Goal: Task Accomplishment & Management: Complete application form

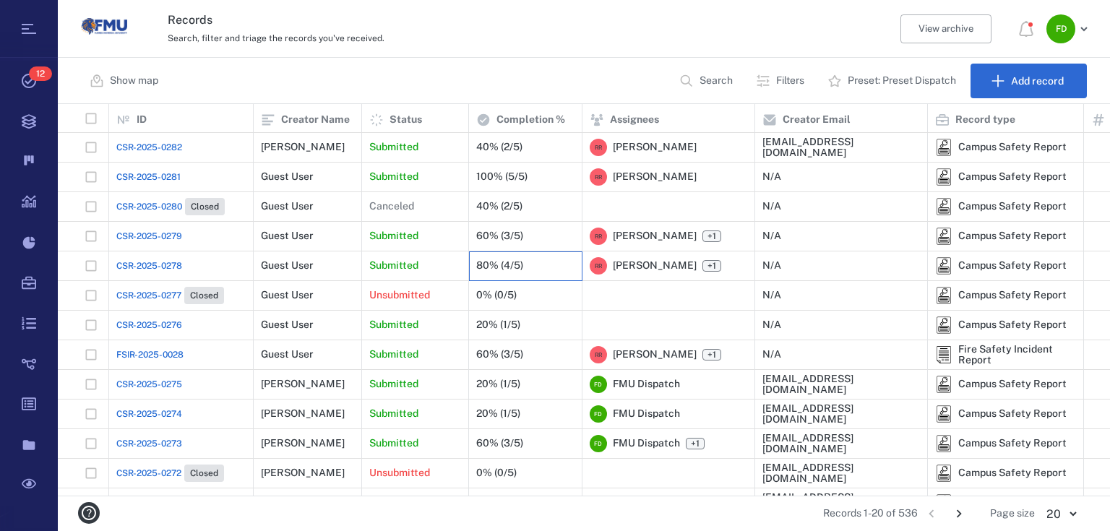
click at [486, 264] on div "80% (4/5)" at bounding box center [499, 265] width 47 height 11
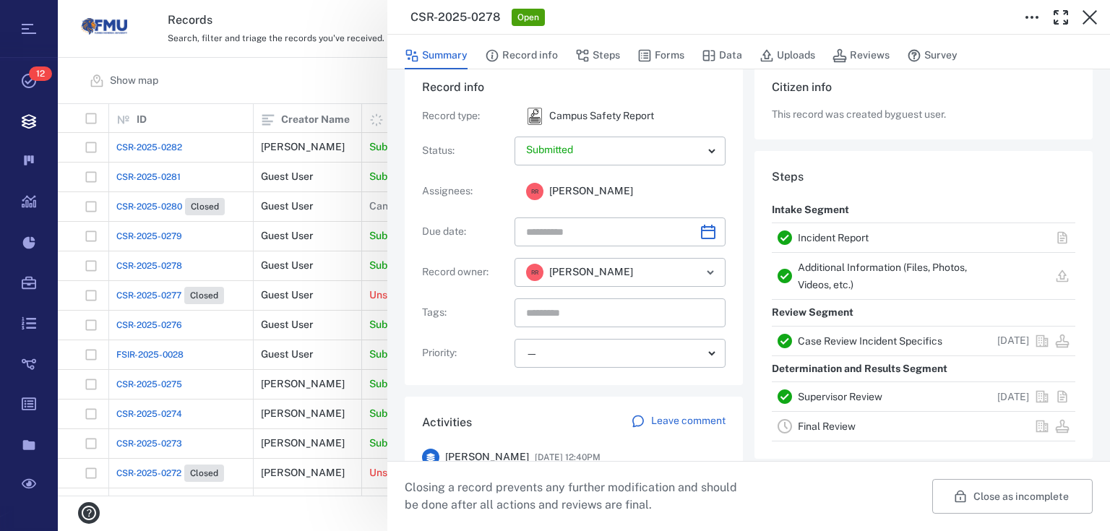
scroll to position [25, 0]
click at [499, 60] on icon "button" at bounding box center [492, 55] width 14 height 14
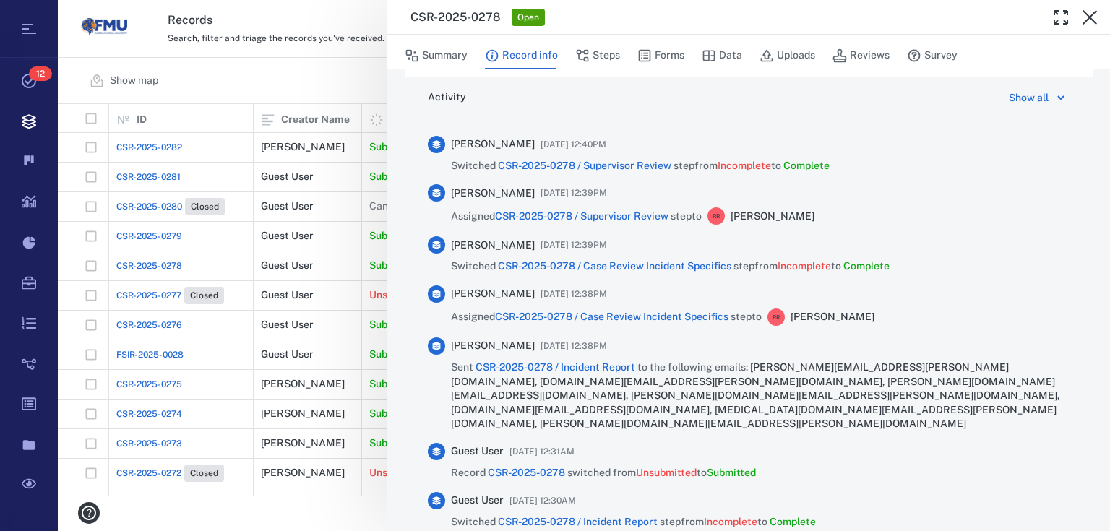
scroll to position [1022, 0]
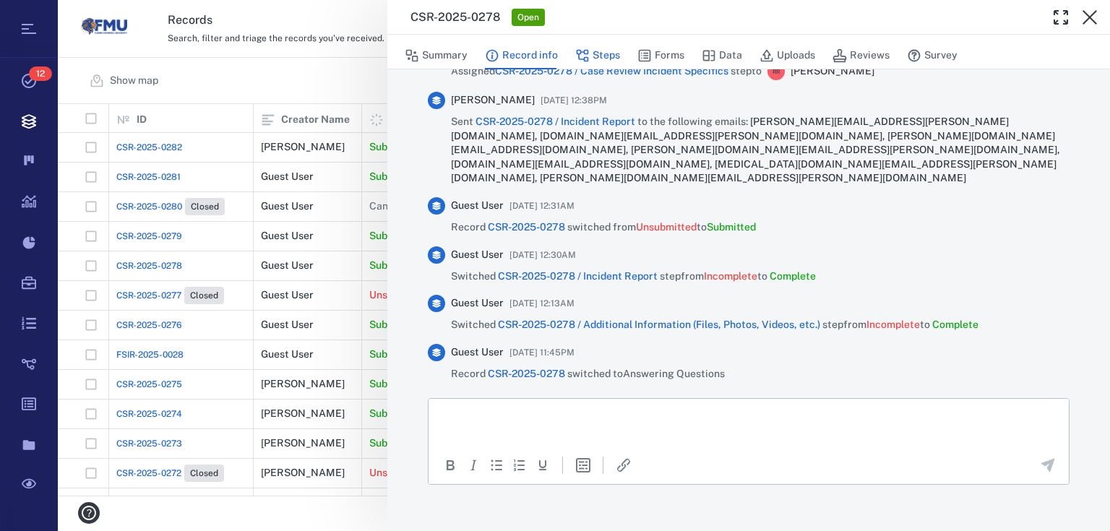
click at [593, 54] on button "Steps" at bounding box center [597, 55] width 45 height 27
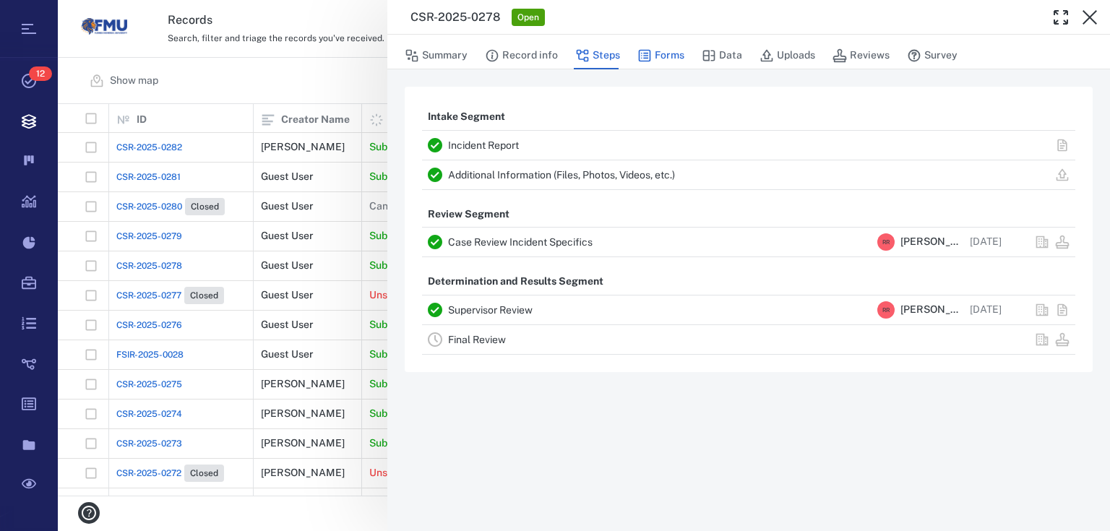
click at [672, 56] on button "Forms" at bounding box center [660, 55] width 47 height 27
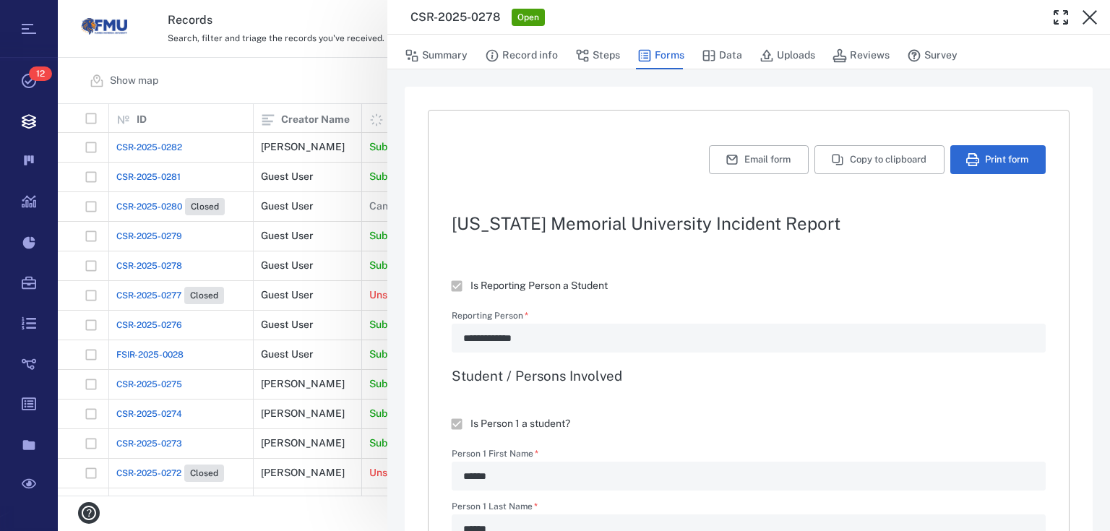
type textarea "*"
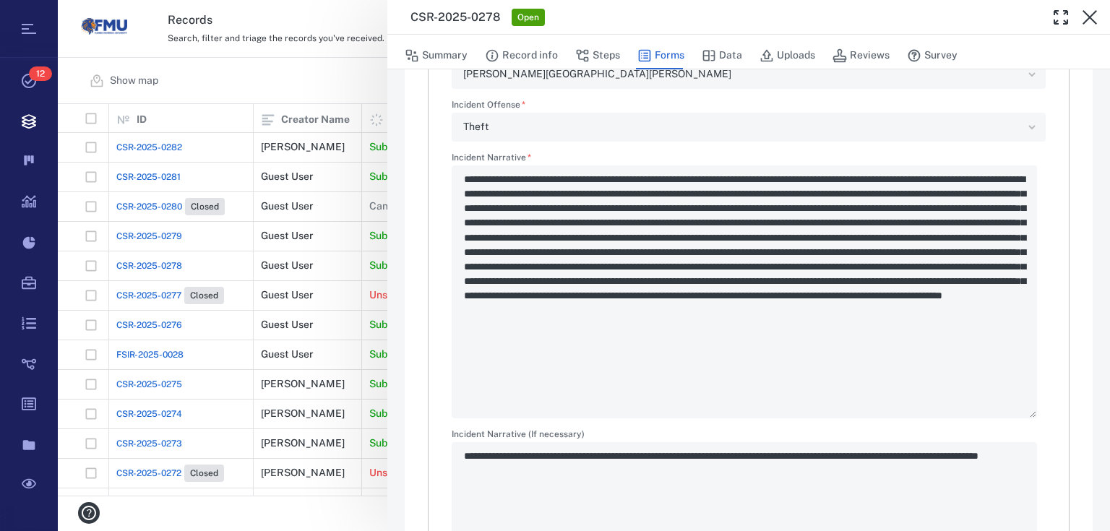
scroll to position [1850, 0]
click at [729, 58] on button "Data" at bounding box center [722, 55] width 40 height 27
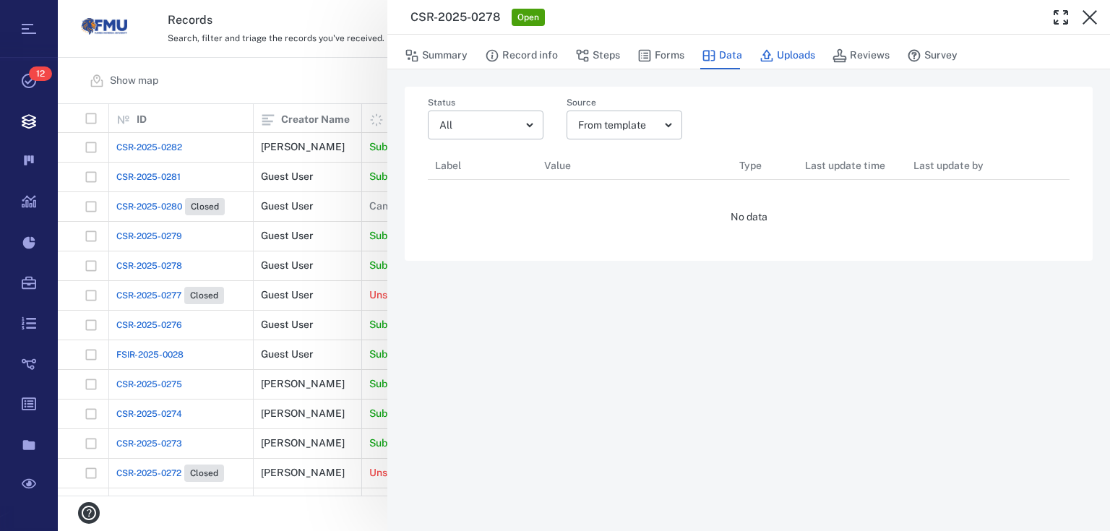
click at [796, 55] on button "Uploads" at bounding box center [787, 55] width 56 height 27
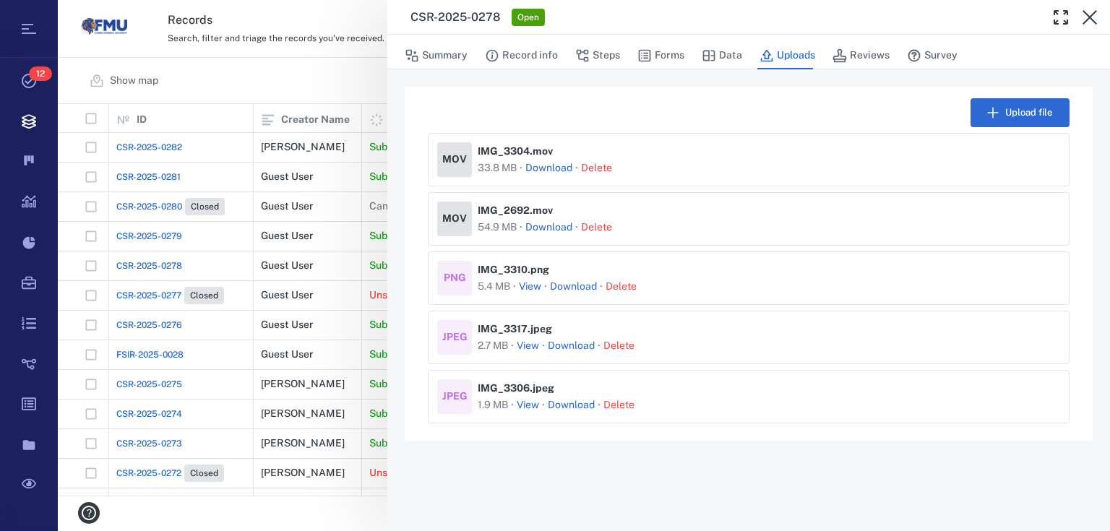
click at [529, 288] on button "View" at bounding box center [530, 287] width 22 height 14
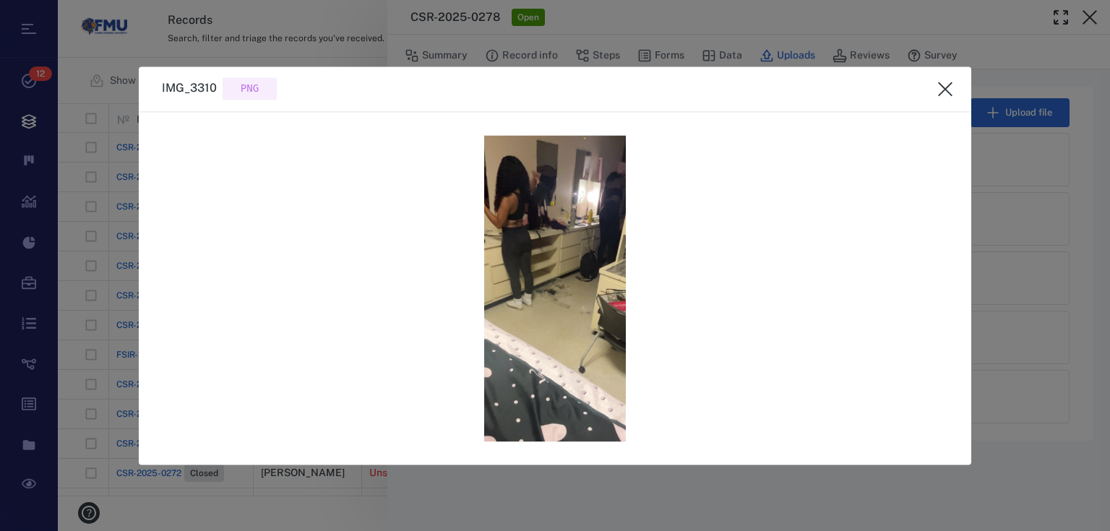
click at [950, 87] on icon "close" at bounding box center [945, 88] width 17 height 17
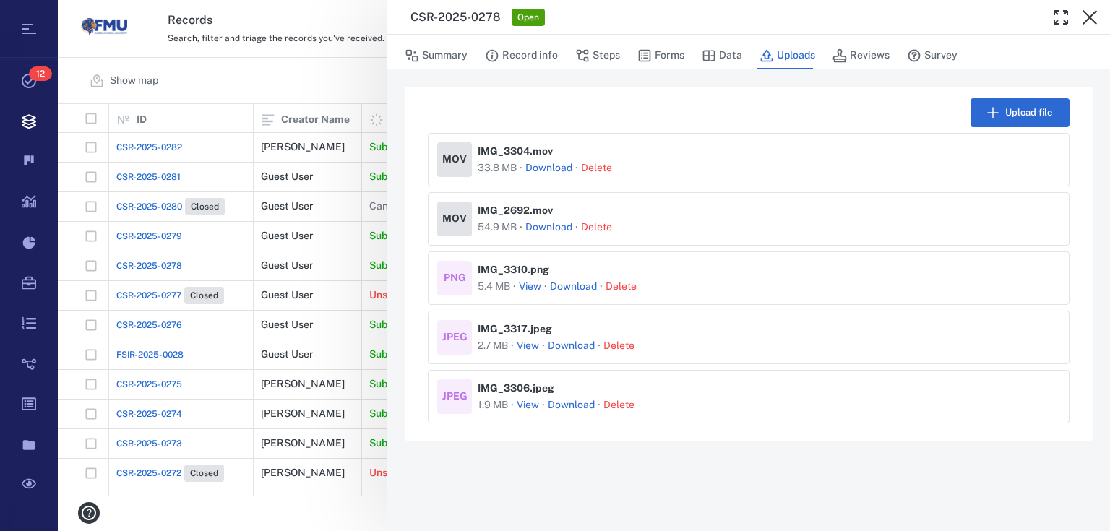
click at [530, 346] on button "View" at bounding box center [528, 346] width 22 height 14
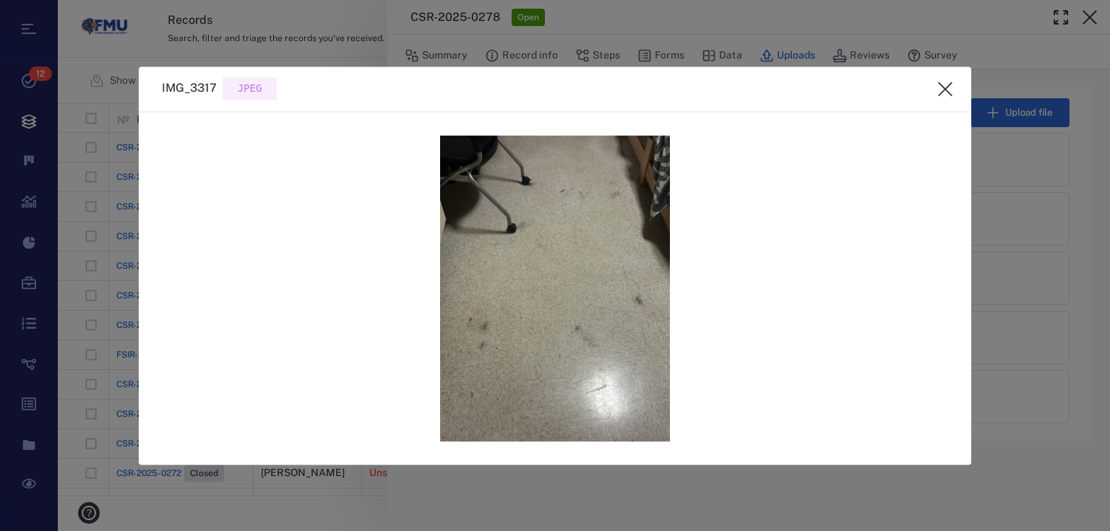
click at [934, 84] on button "close" at bounding box center [945, 88] width 29 height 29
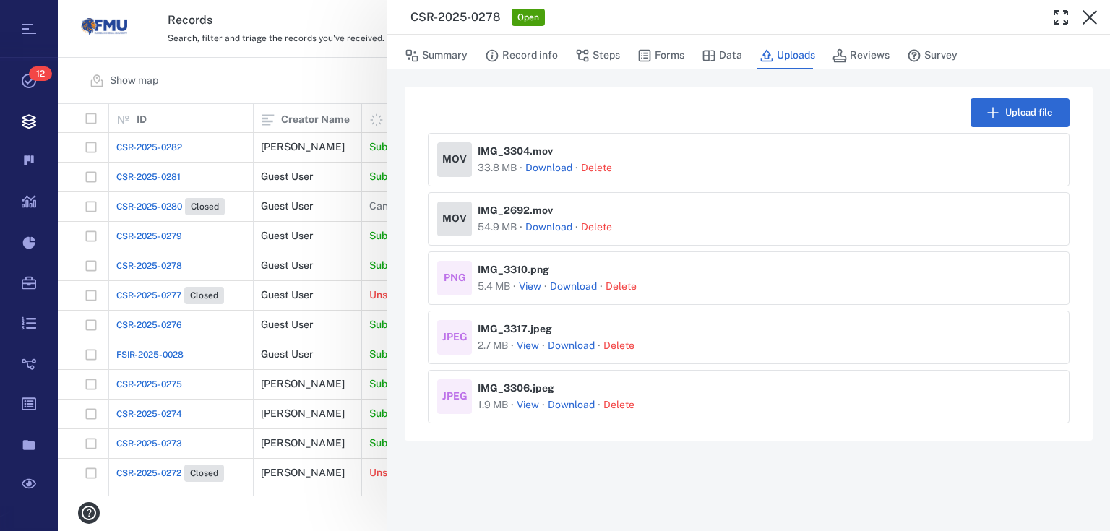
click at [530, 403] on button "View" at bounding box center [528, 405] width 22 height 14
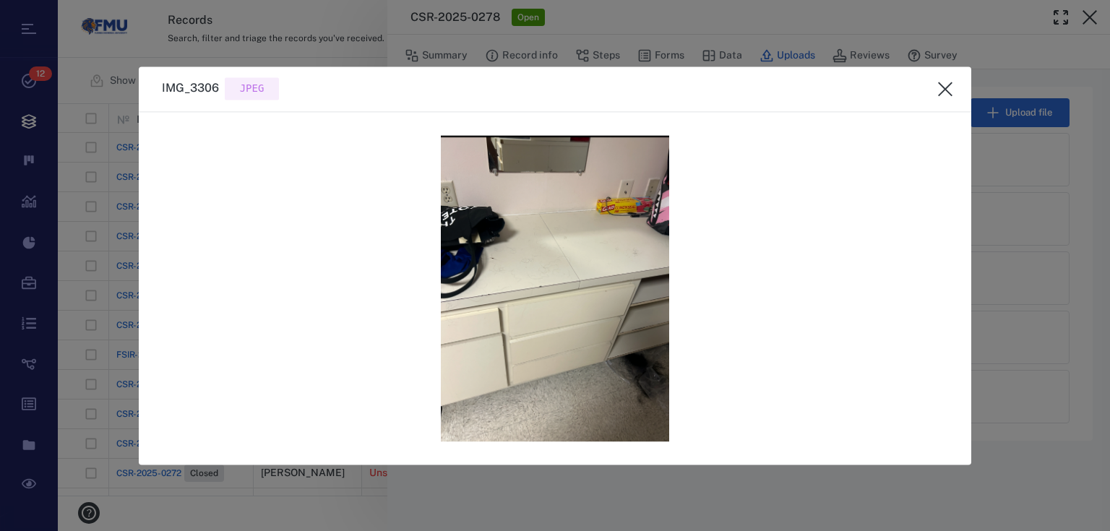
click at [950, 91] on icon "close" at bounding box center [945, 88] width 17 height 17
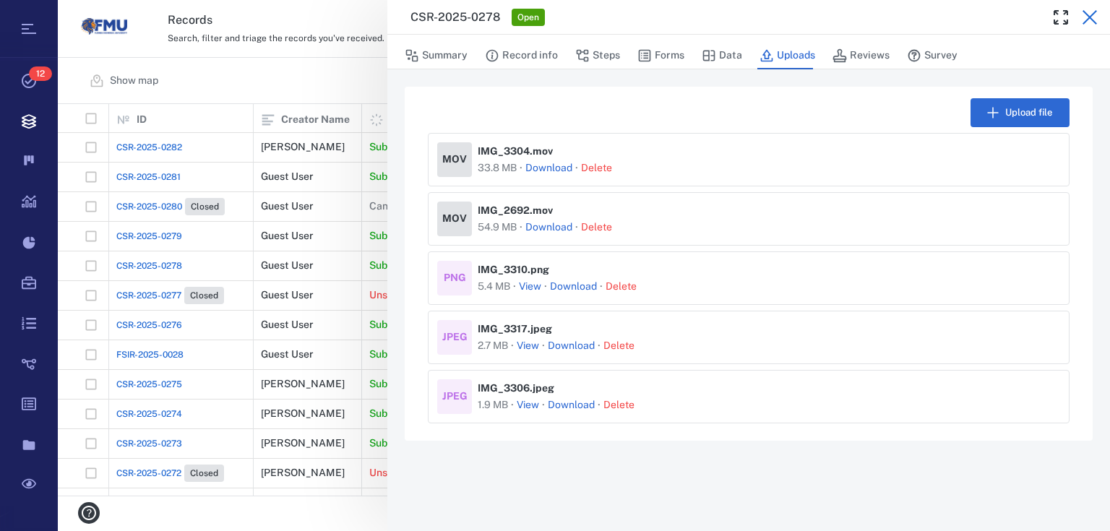
click at [1094, 16] on icon "button" at bounding box center [1089, 17] width 17 height 17
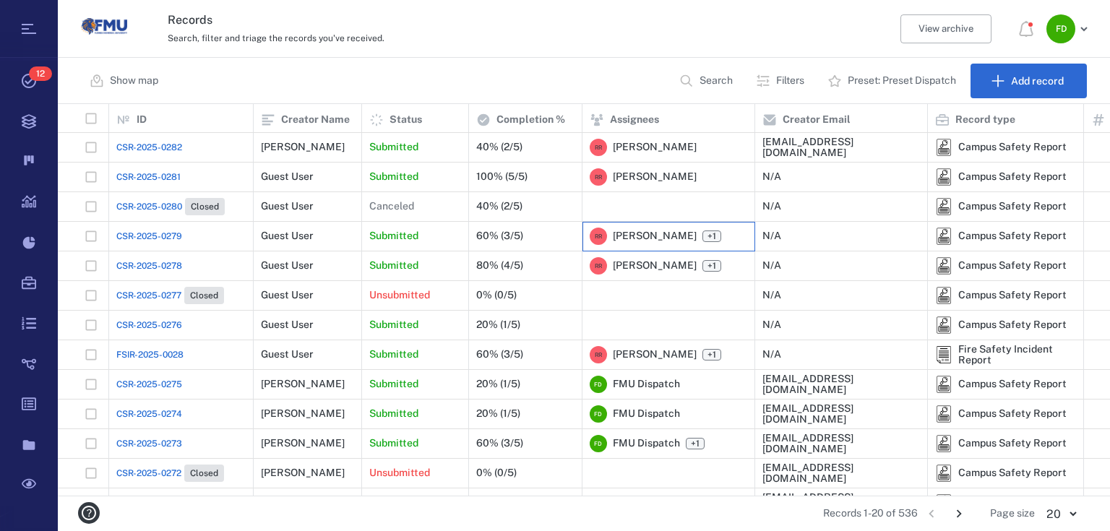
click at [690, 239] on span "[PERSON_NAME]" at bounding box center [655, 236] width 84 height 14
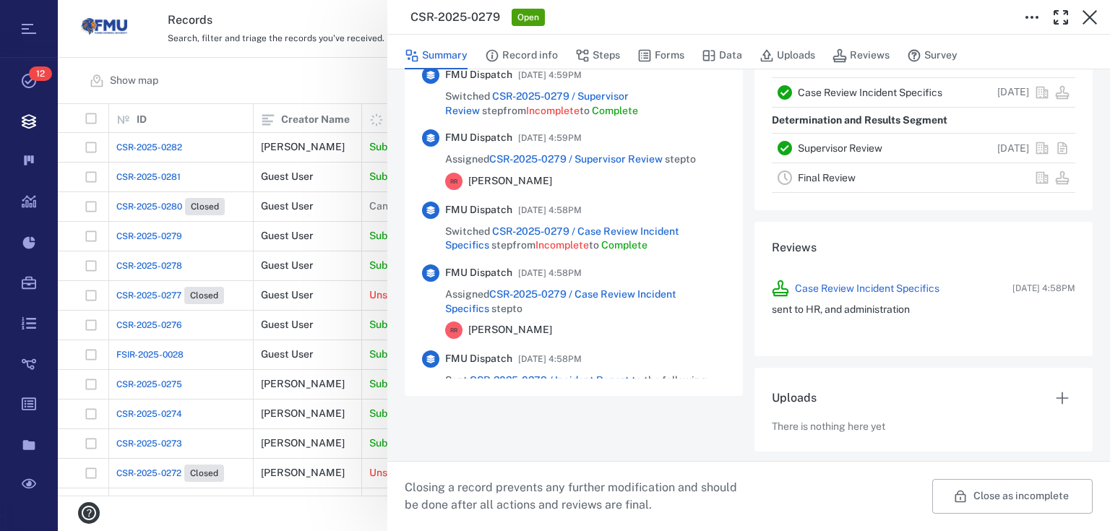
scroll to position [408, 0]
click at [804, 46] on button "Uploads" at bounding box center [787, 55] width 56 height 27
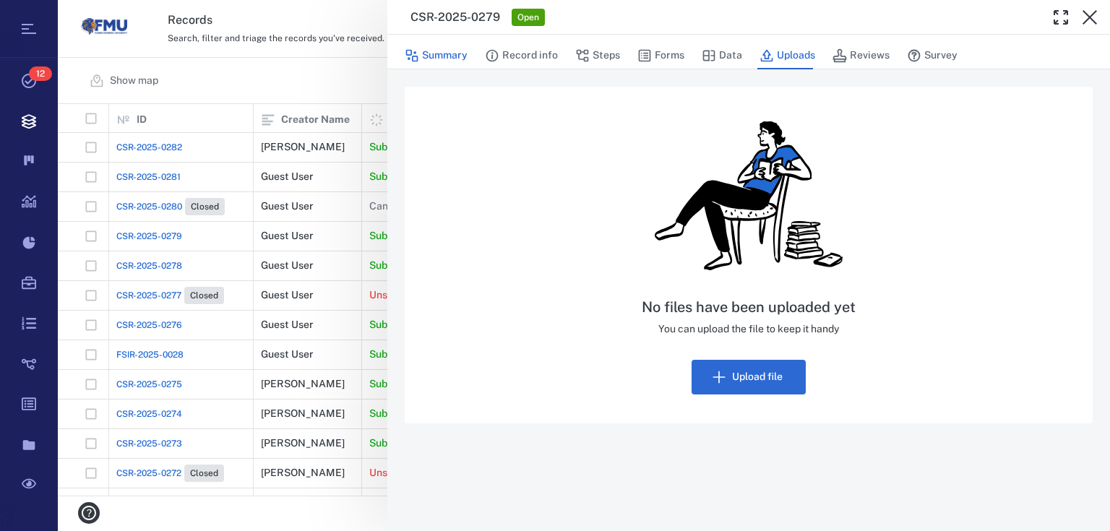
click at [457, 53] on button "Summary" at bounding box center [436, 55] width 63 height 27
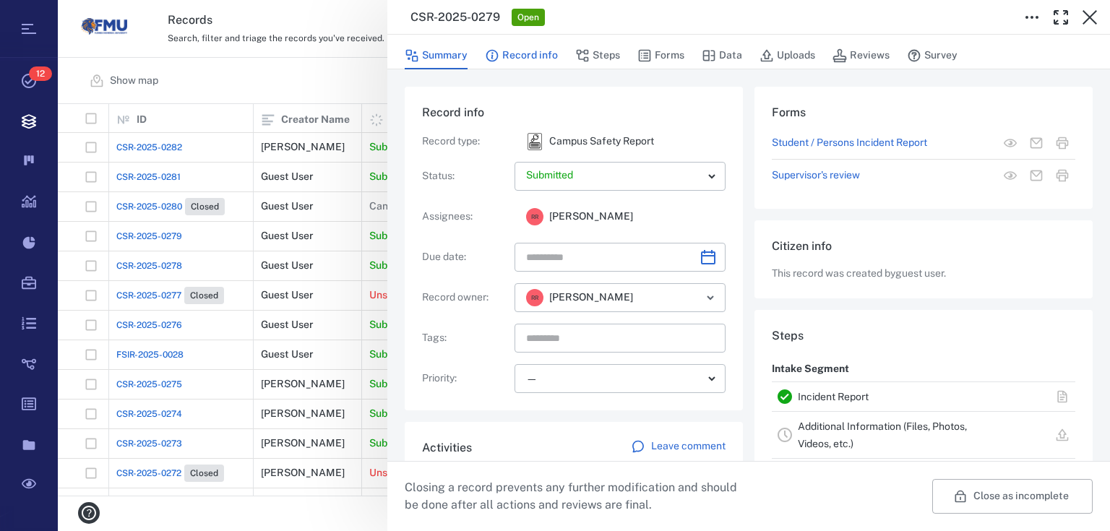
click at [527, 56] on button "Record info" at bounding box center [521, 55] width 73 height 27
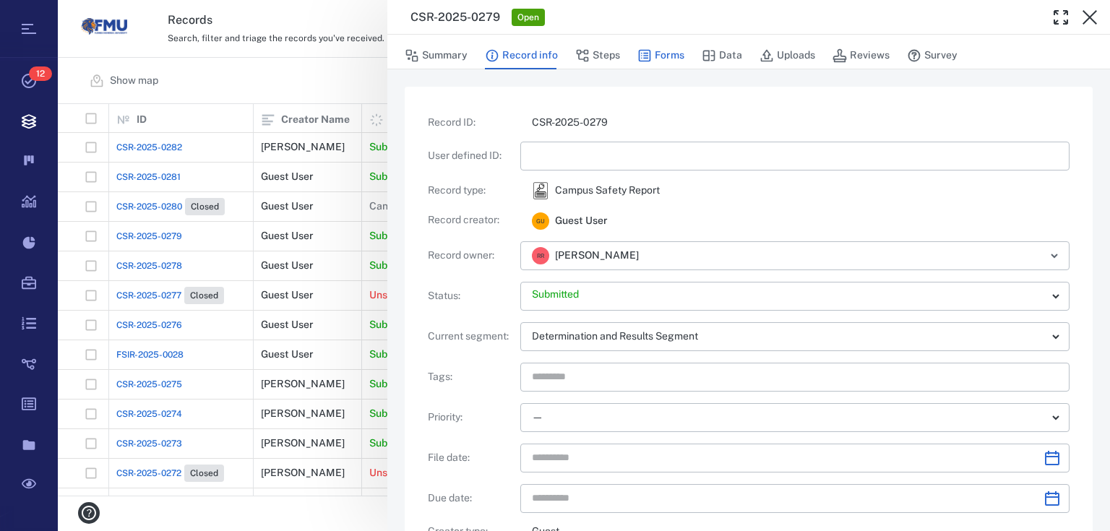
click at [662, 51] on button "Forms" at bounding box center [660, 55] width 47 height 27
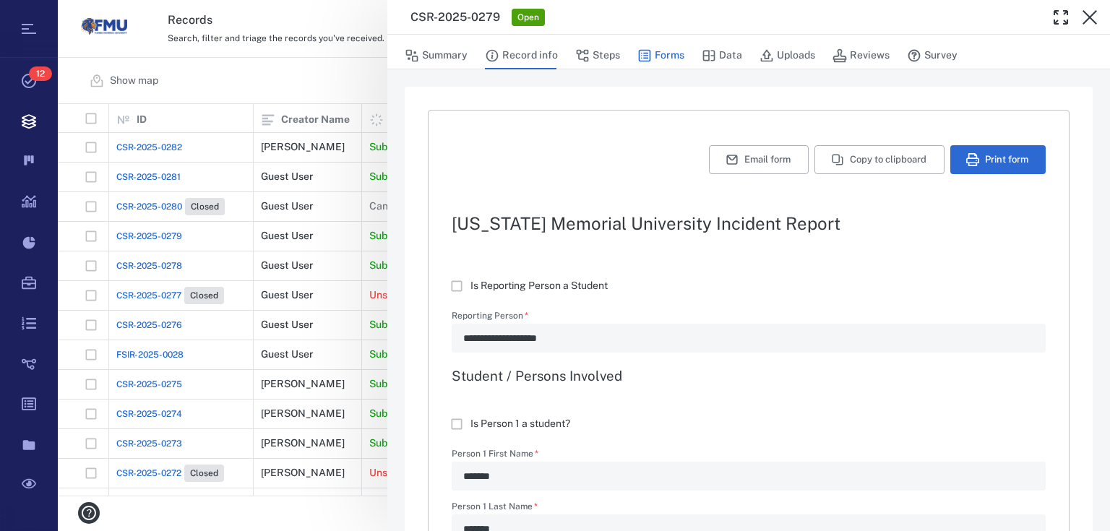
type textarea "*"
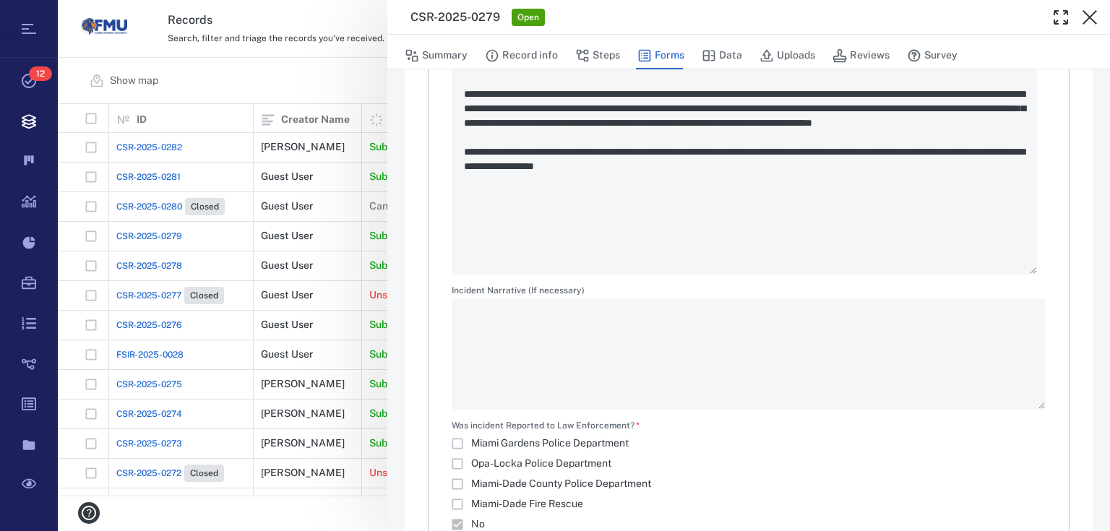
scroll to position [1966, 0]
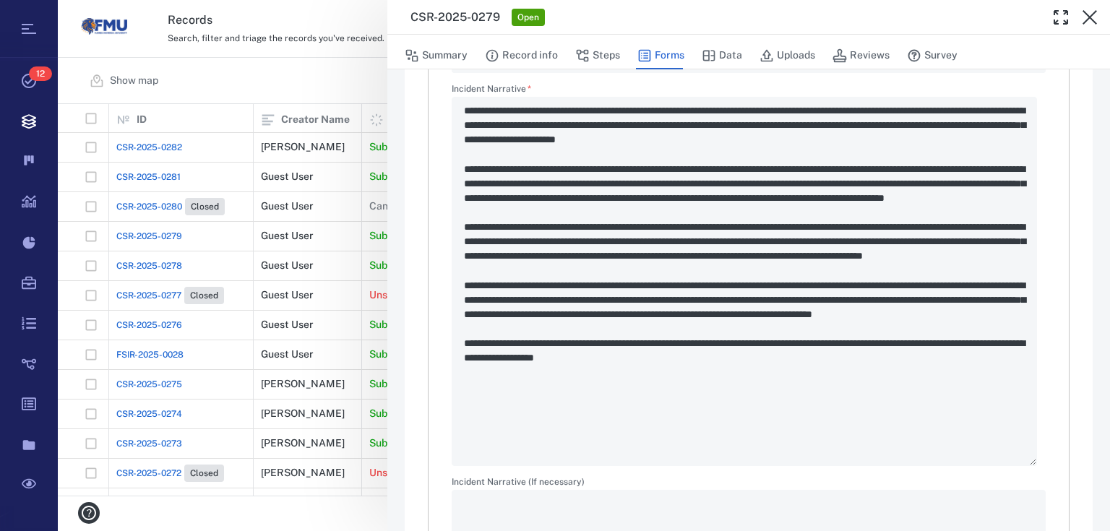
click at [1098, 9] on button "button" at bounding box center [1089, 17] width 29 height 29
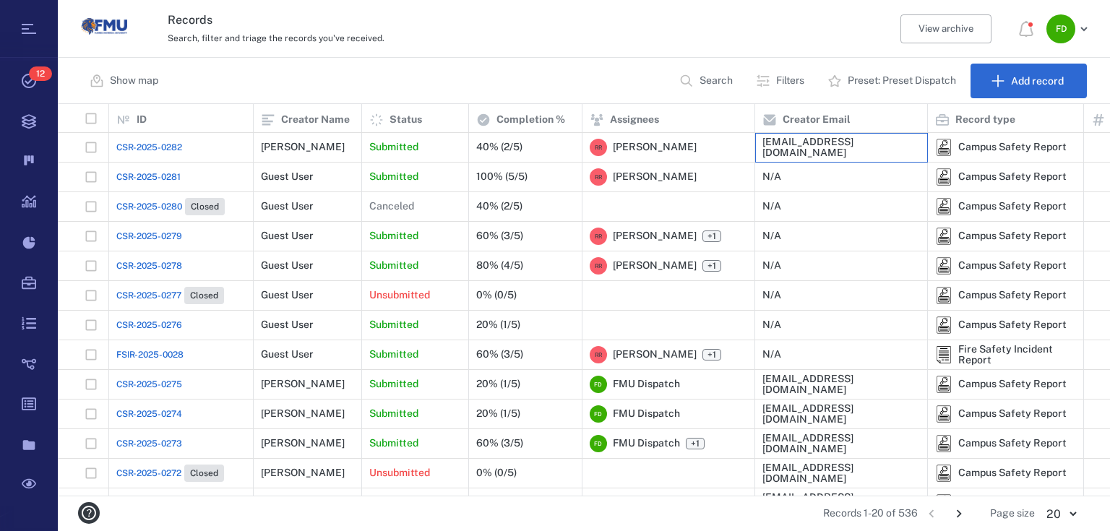
click at [786, 151] on div "[EMAIL_ADDRESS][DOMAIN_NAME]" at bounding box center [841, 148] width 158 height 22
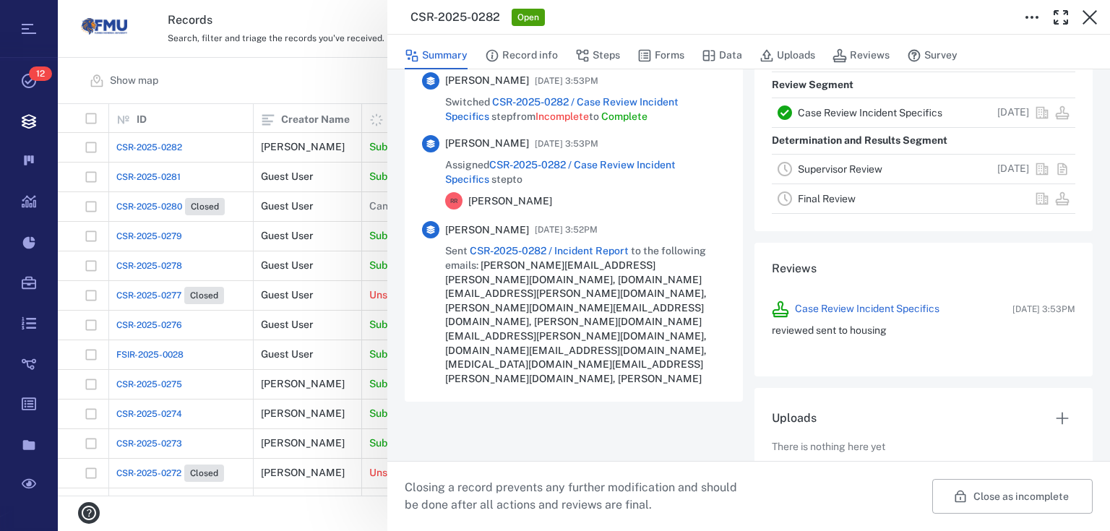
scroll to position [422, 0]
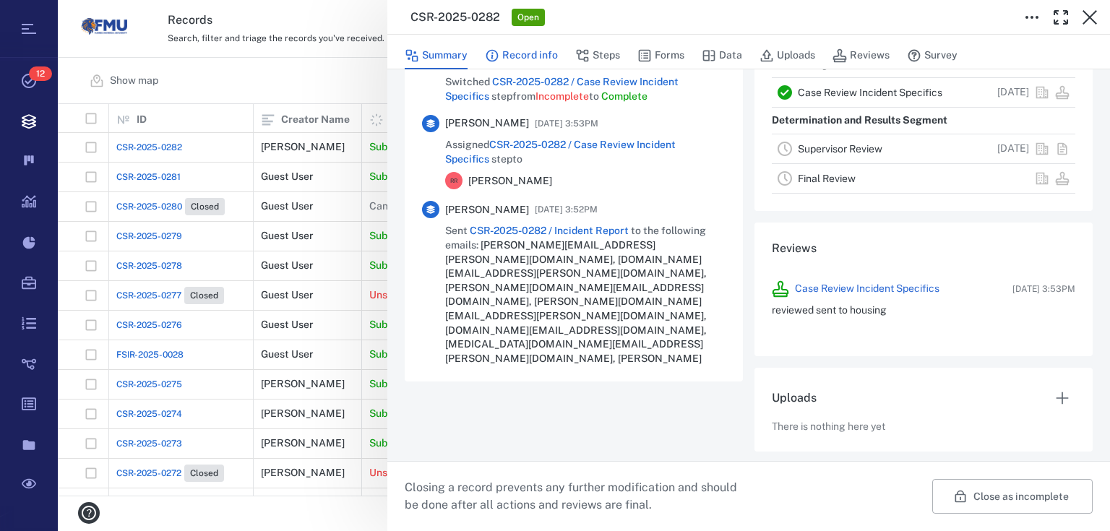
click at [550, 51] on button "Record info" at bounding box center [521, 55] width 73 height 27
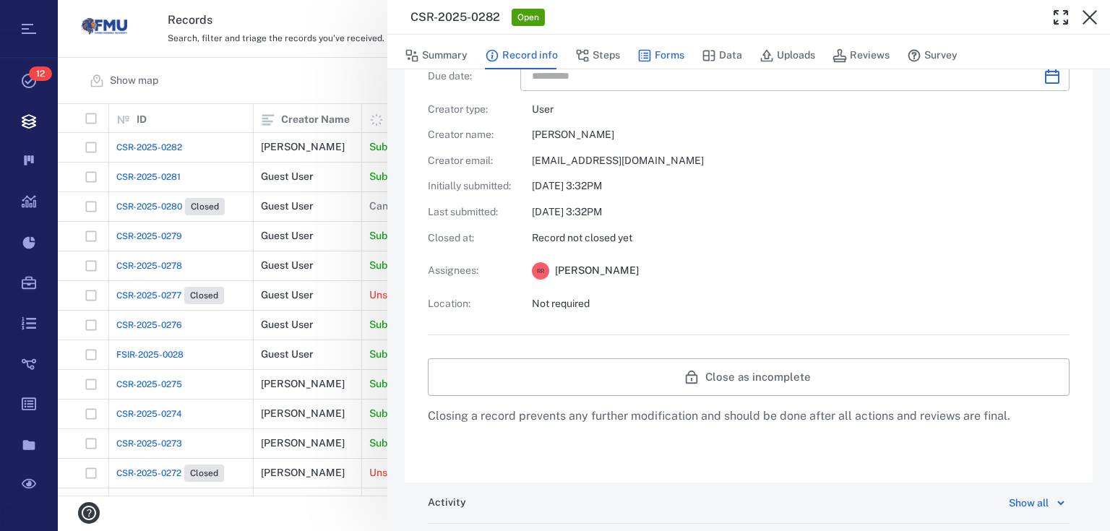
click at [681, 48] on button "Forms" at bounding box center [660, 55] width 47 height 27
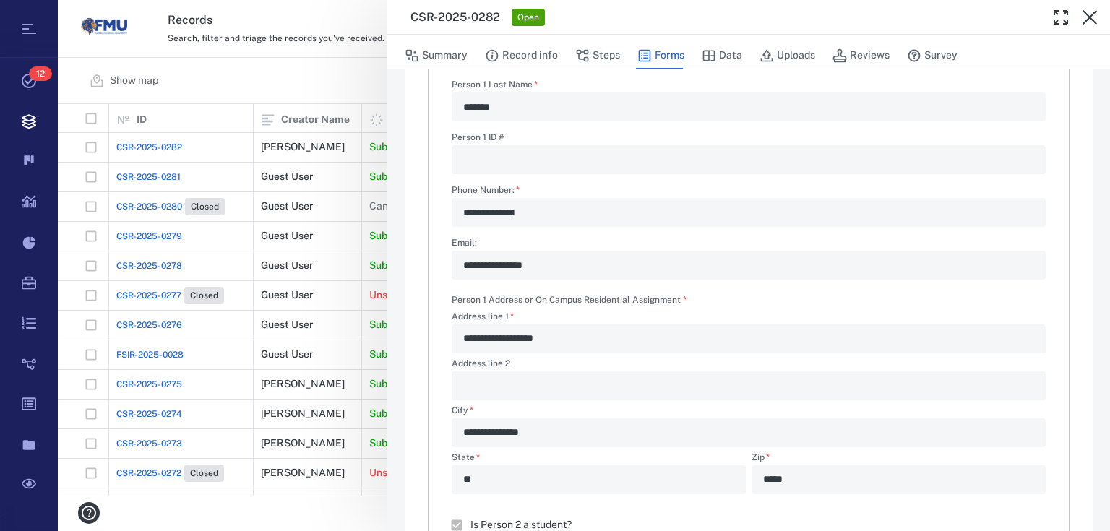
type textarea "*"
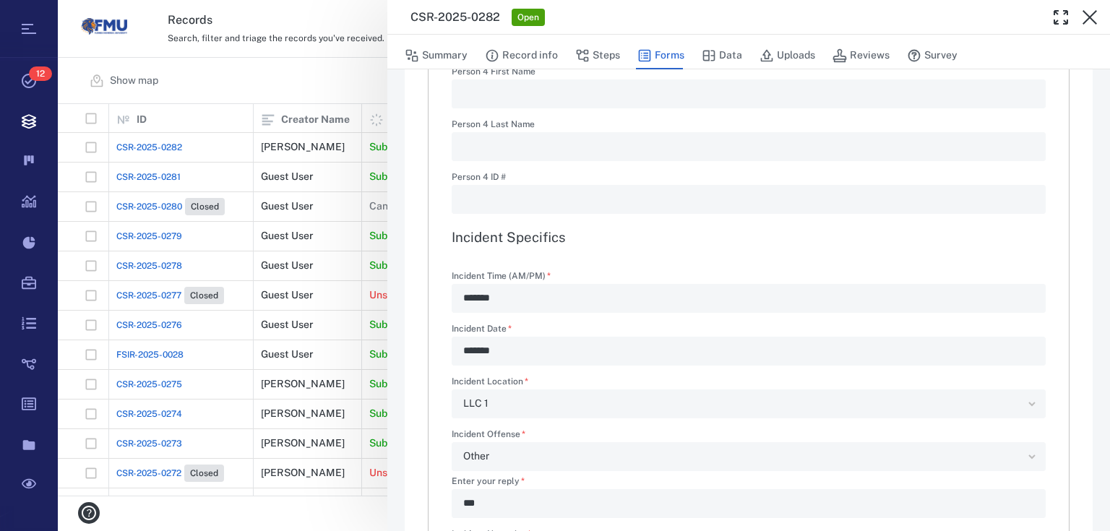
scroll to position [1752, 0]
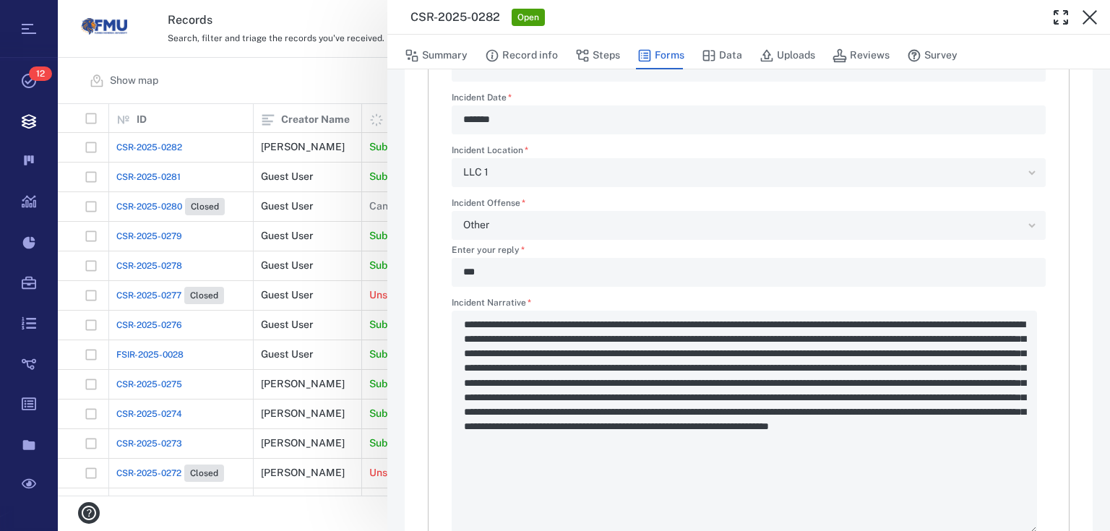
click at [309, 69] on div "**********" at bounding box center [584, 265] width 1052 height 531
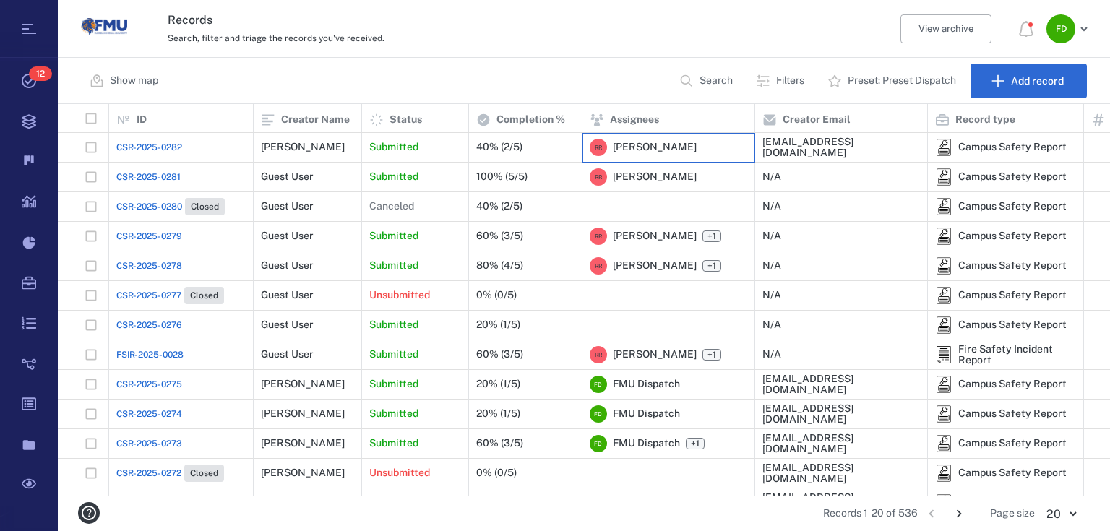
click at [613, 151] on span "[PERSON_NAME]" at bounding box center [655, 147] width 84 height 14
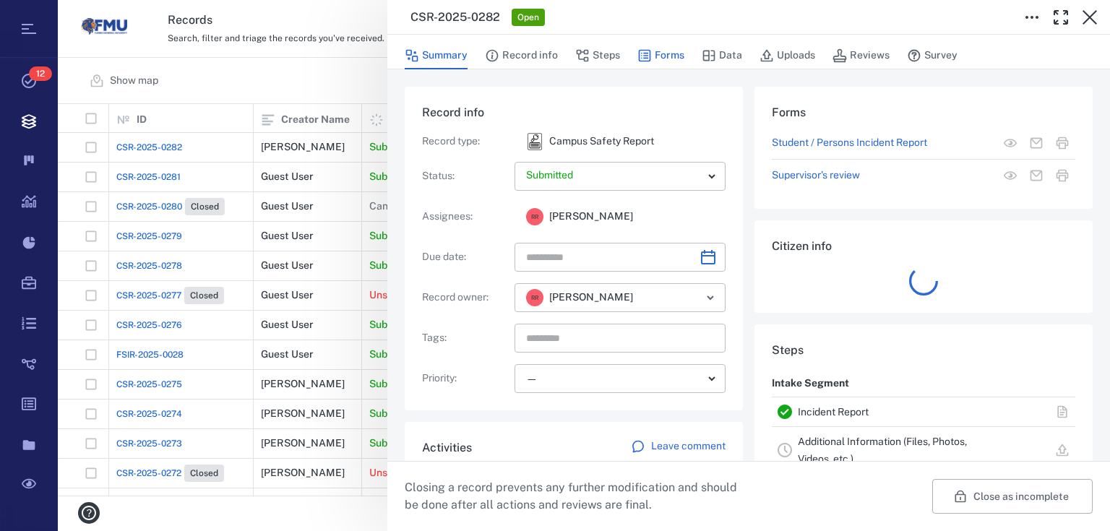
click at [677, 49] on button "Forms" at bounding box center [660, 55] width 47 height 27
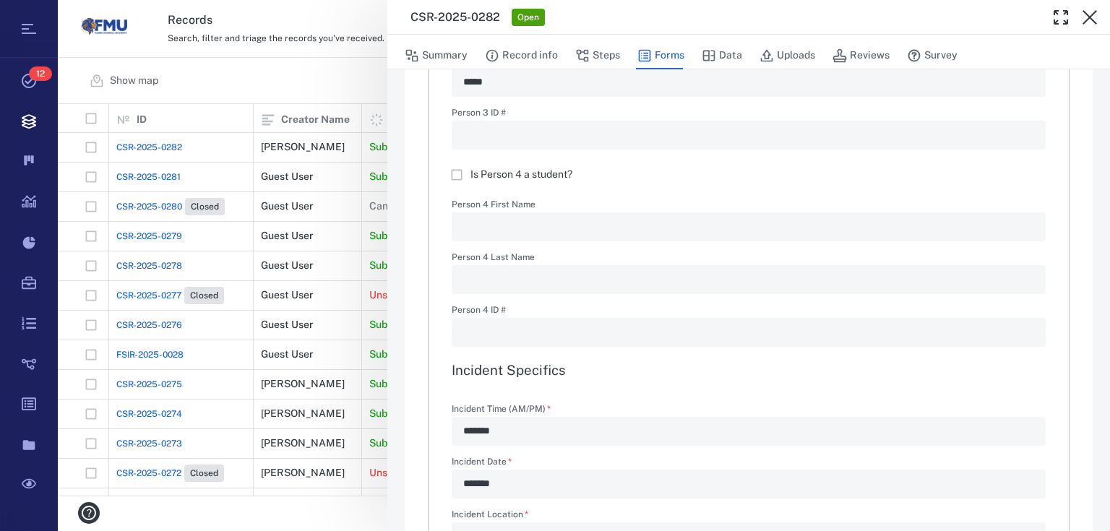
scroll to position [1792, 0]
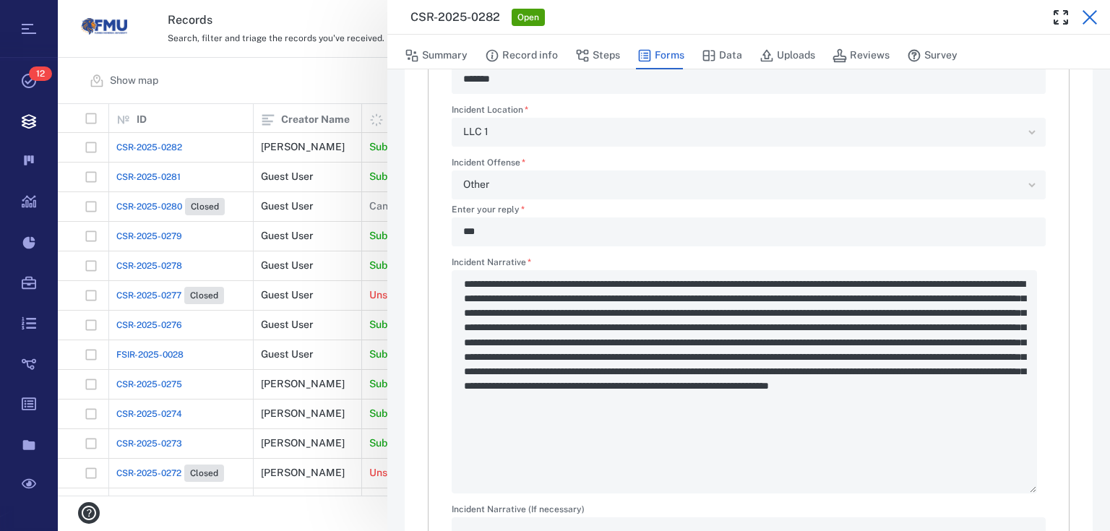
click at [1082, 9] on icon "button" at bounding box center [1089, 17] width 17 height 17
